Goal: Task Accomplishment & Management: Complete application form

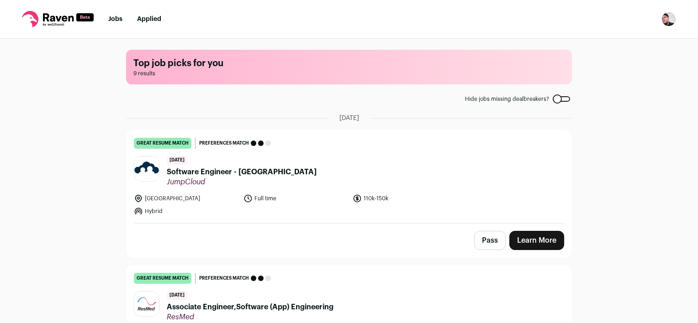
click at [531, 237] on link "Learn More" at bounding box center [536, 240] width 55 height 19
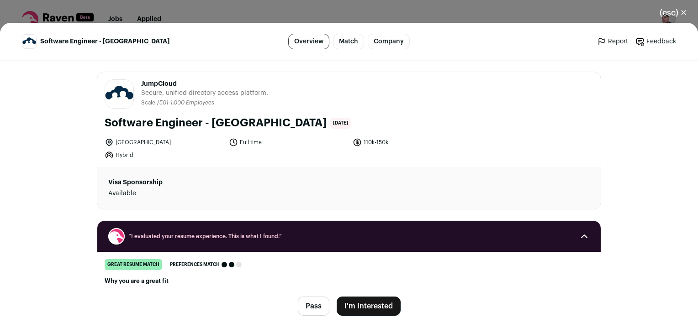
click at [374, 310] on button "I'm Interested" at bounding box center [369, 306] width 64 height 19
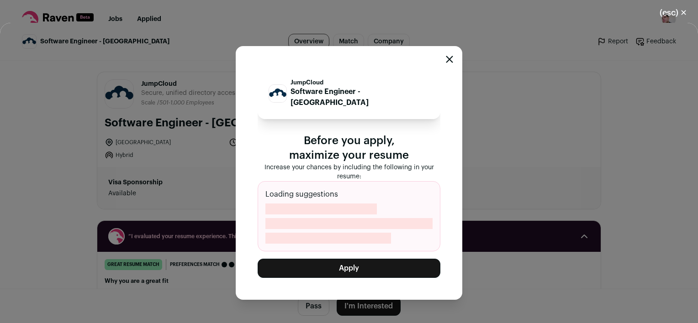
click at [344, 265] on button "Apply" at bounding box center [349, 268] width 183 height 19
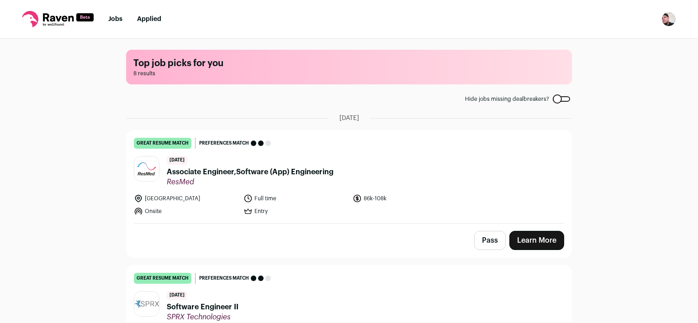
click at [530, 239] on link "Learn More" at bounding box center [536, 240] width 55 height 19
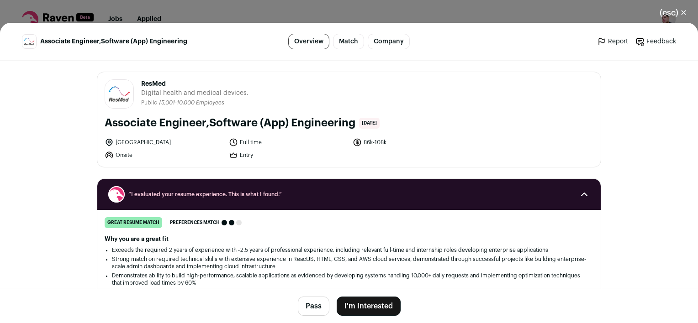
click at [367, 307] on button "I'm Interested" at bounding box center [369, 306] width 64 height 19
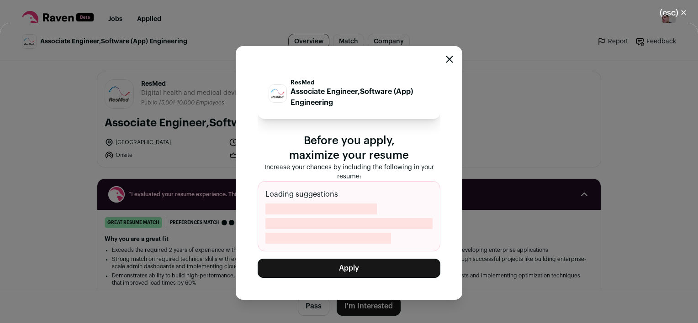
click at [371, 268] on button "Apply" at bounding box center [349, 268] width 183 height 19
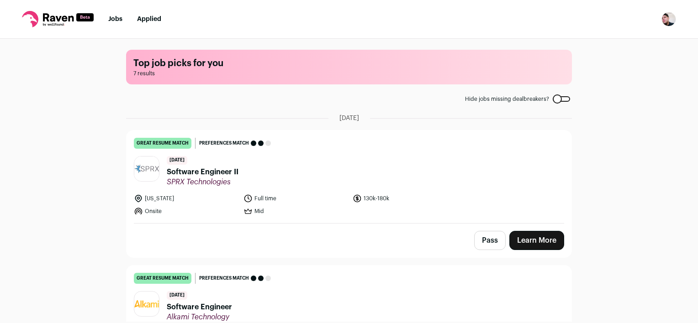
click at [557, 241] on link "Learn More" at bounding box center [536, 240] width 55 height 19
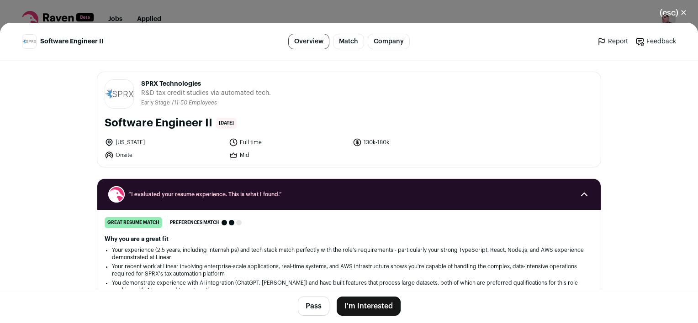
click at [358, 312] on button "I'm Interested" at bounding box center [369, 306] width 64 height 19
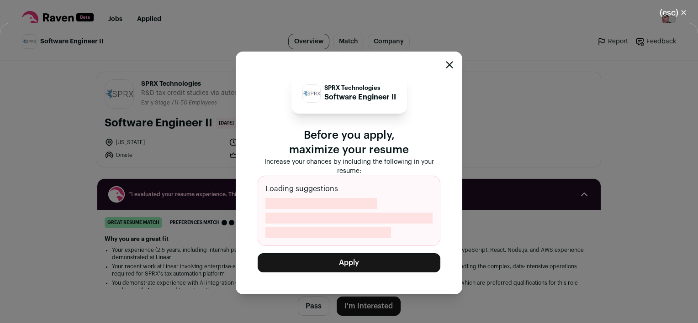
click at [375, 265] on button "Apply" at bounding box center [349, 262] width 183 height 19
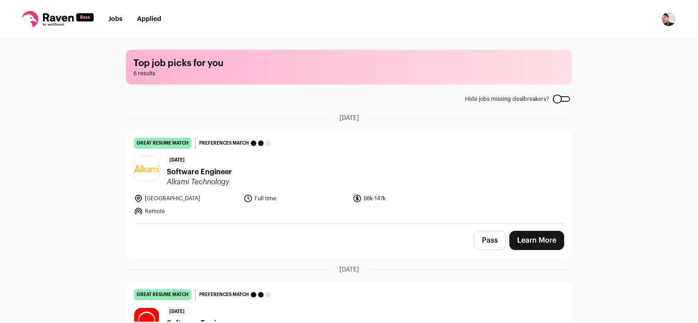
click at [534, 237] on link "Learn More" at bounding box center [536, 240] width 55 height 19
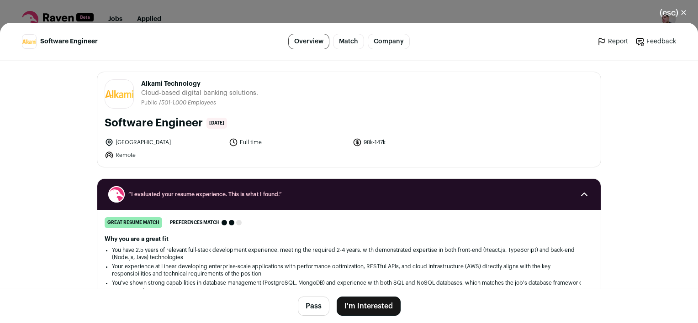
click at [371, 305] on button "I'm Interested" at bounding box center [369, 306] width 64 height 19
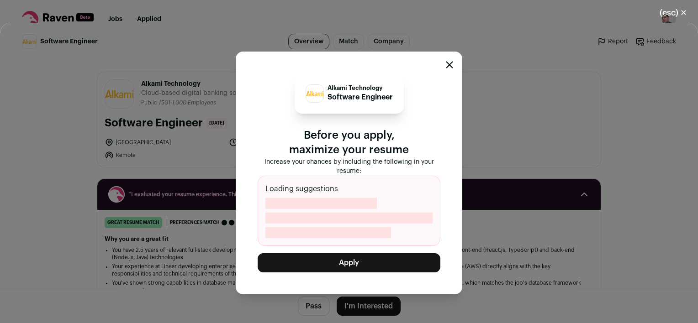
click at [391, 266] on button "Apply" at bounding box center [349, 262] width 183 height 19
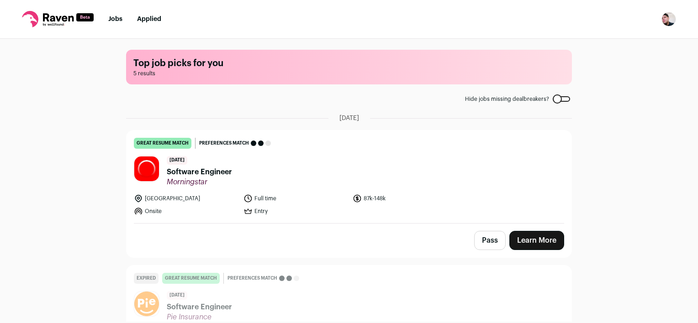
click at [543, 243] on link "Learn More" at bounding box center [536, 240] width 55 height 19
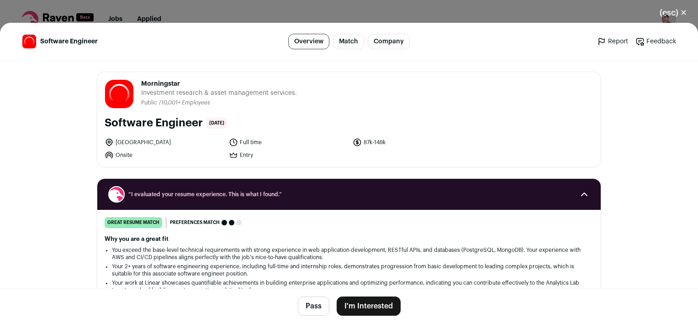
click at [363, 312] on button "I'm Interested" at bounding box center [369, 306] width 64 height 19
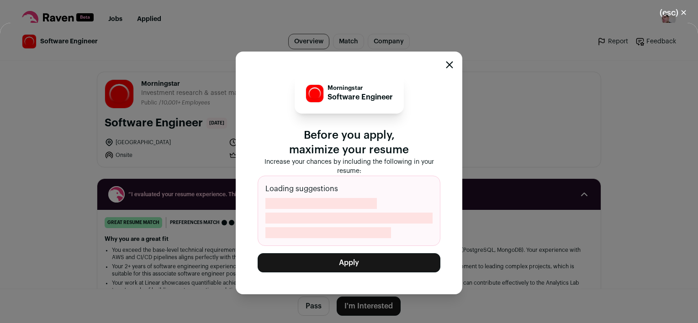
click at [356, 263] on button "Apply" at bounding box center [349, 262] width 183 height 19
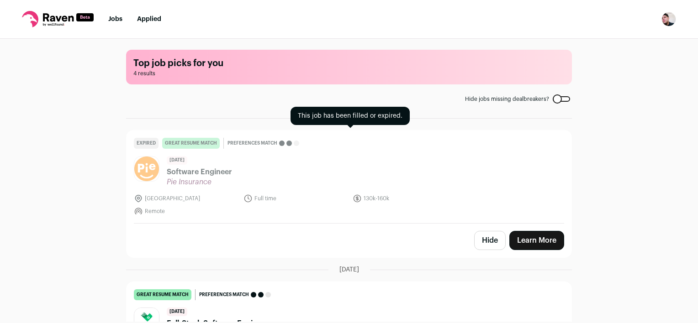
scroll to position [137, 0]
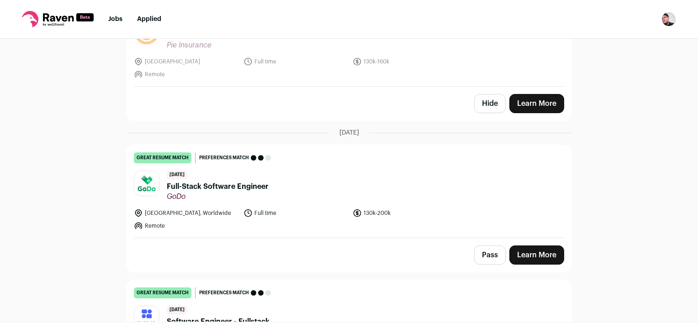
click at [527, 256] on link "Learn More" at bounding box center [536, 255] width 55 height 19
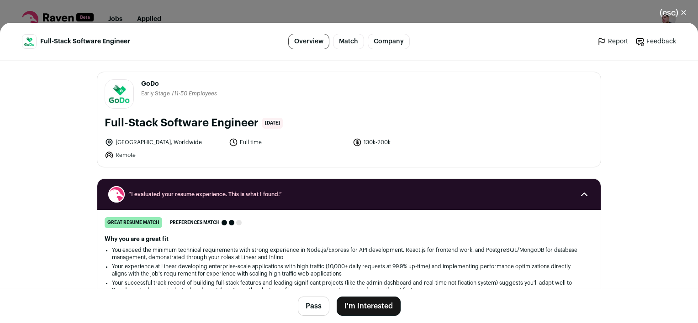
click at [386, 305] on button "I'm Interested" at bounding box center [369, 306] width 64 height 19
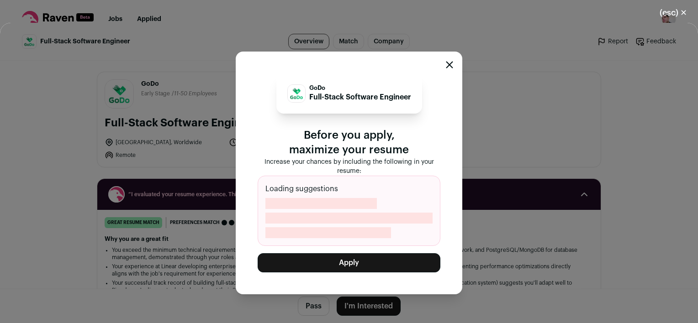
click at [391, 265] on button "Apply" at bounding box center [349, 262] width 183 height 19
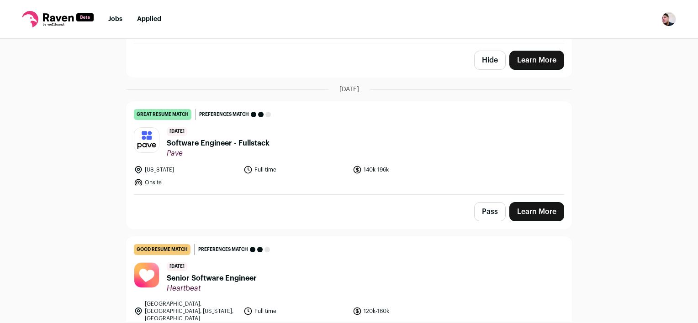
scroll to position [183, 0]
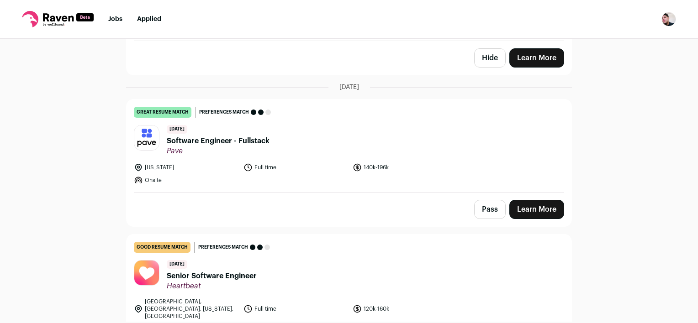
click at [542, 206] on link "Learn More" at bounding box center [536, 209] width 55 height 19
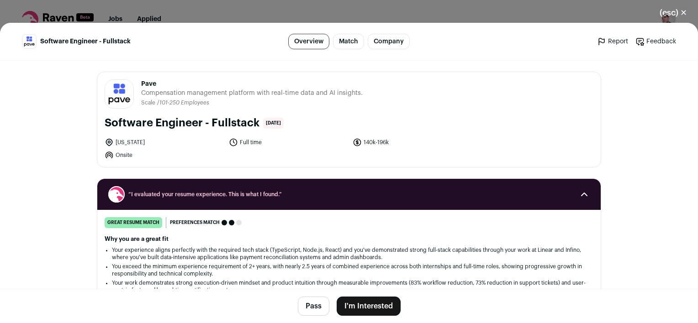
click at [367, 300] on button "I'm Interested" at bounding box center [369, 306] width 64 height 19
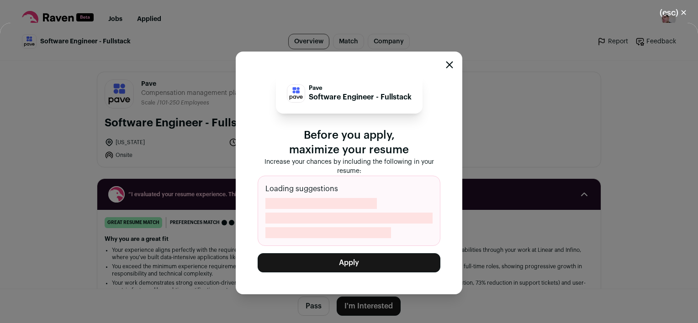
click at [387, 262] on button "Apply" at bounding box center [349, 262] width 183 height 19
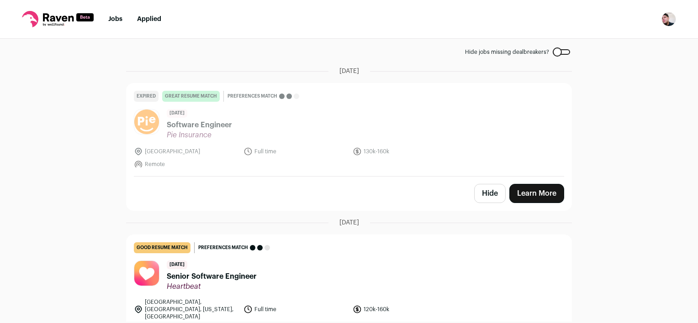
scroll to position [92, 0]
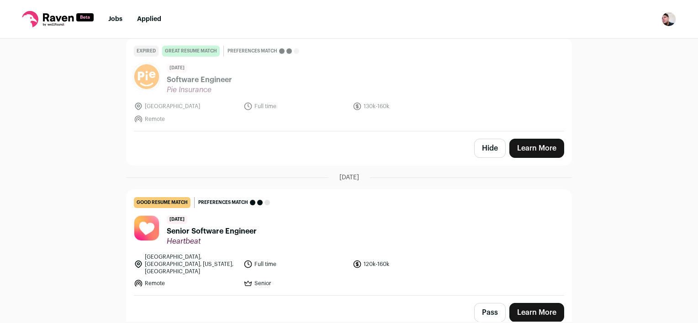
click at [534, 307] on link "Learn More" at bounding box center [536, 312] width 55 height 19
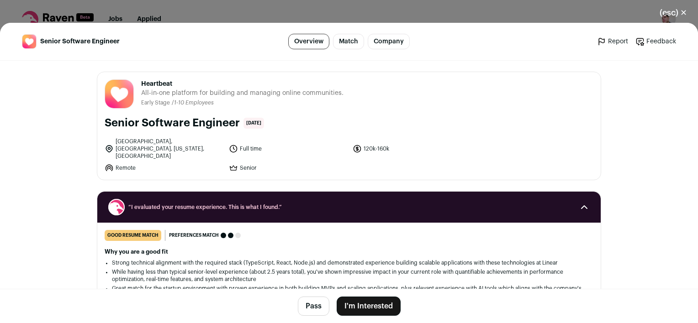
click at [351, 301] on button "I'm Interested" at bounding box center [369, 306] width 64 height 19
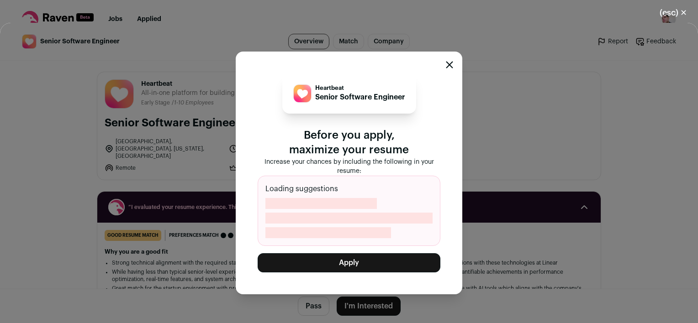
click at [387, 268] on button "Apply" at bounding box center [349, 262] width 183 height 19
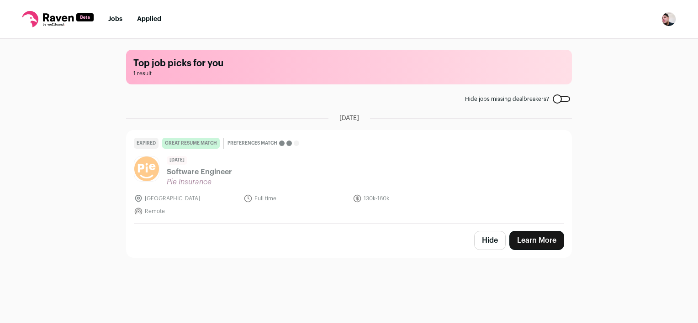
click at [493, 239] on button "Hide" at bounding box center [490, 240] width 32 height 19
